Goal: Find specific page/section: Find specific page/section

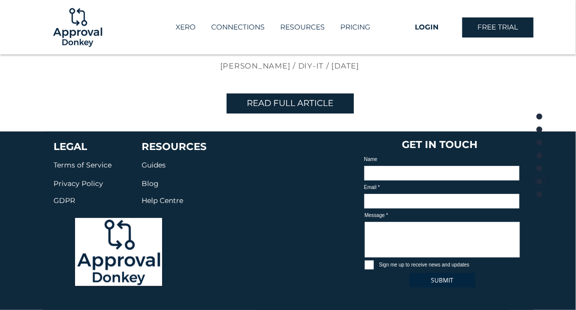
scroll to position [2822, 0]
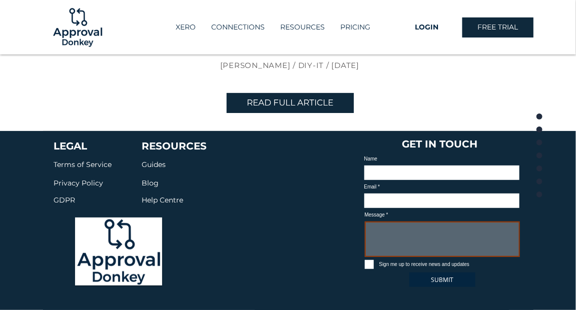
click at [413, 222] on textarea "Message" at bounding box center [442, 240] width 155 height 36
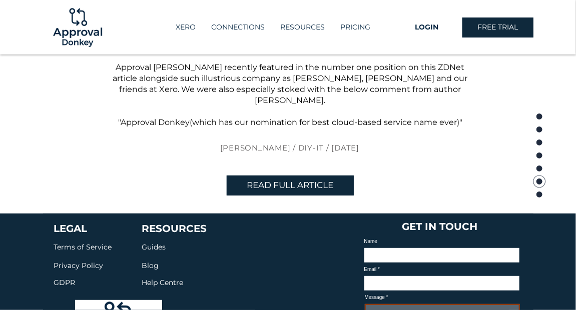
scroll to position [2755, 0]
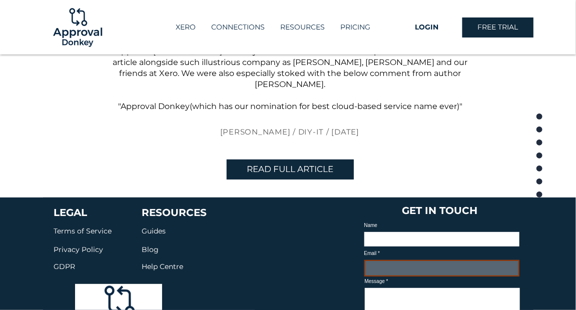
click at [416, 260] on input "Email" at bounding box center [441, 268] width 155 height 17
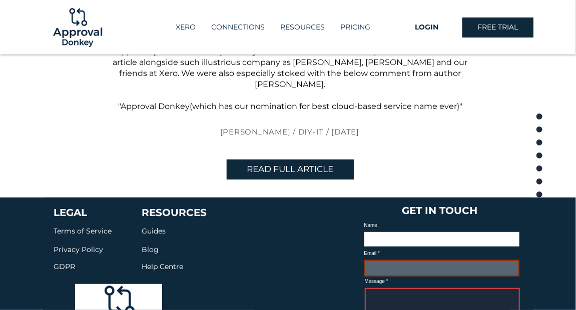
type input "[EMAIL_ADDRESS][DOMAIN_NAME]"
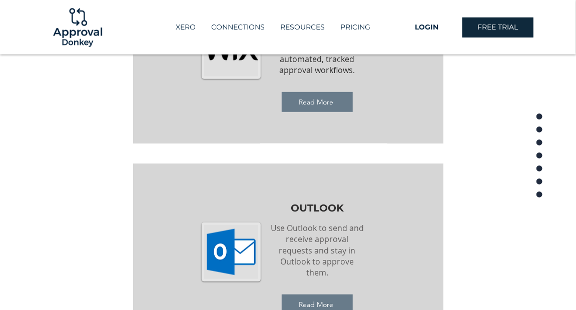
scroll to position [1402, 0]
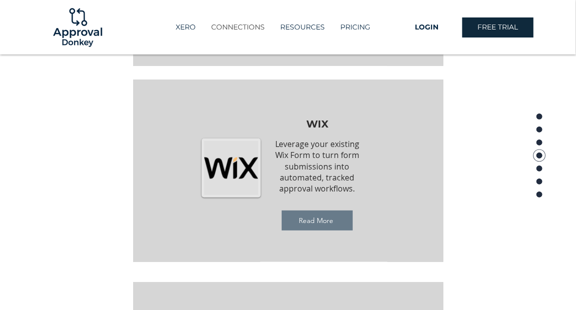
click at [244, 27] on p "CONNECTIONS" at bounding box center [239, 27] width 64 height 17
